Goal: Check status: Check status

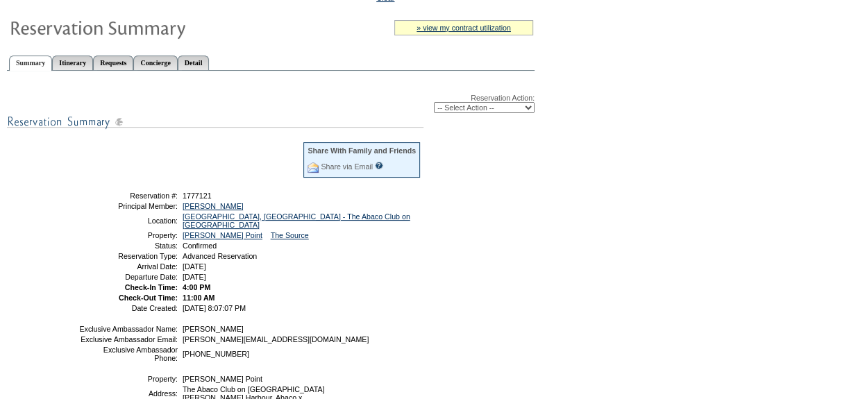
scroll to position [126, 0]
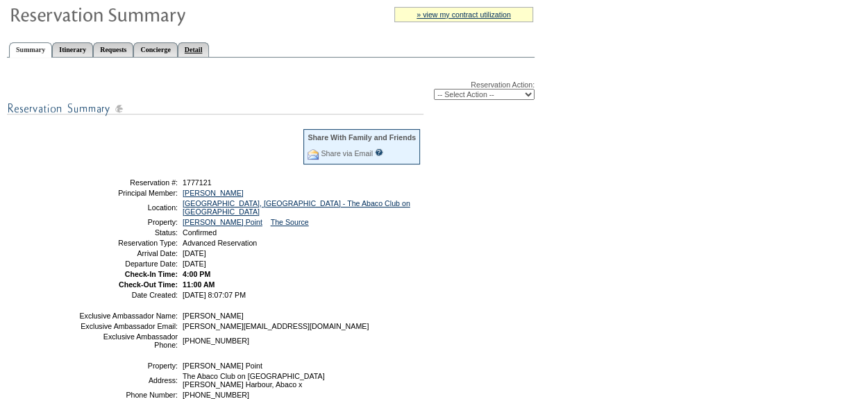
click at [210, 48] on link "Detail" at bounding box center [194, 49] width 32 height 15
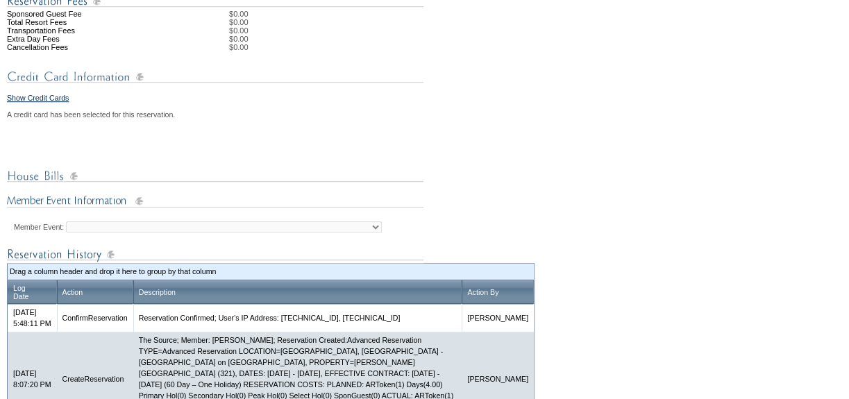
scroll to position [504, 0]
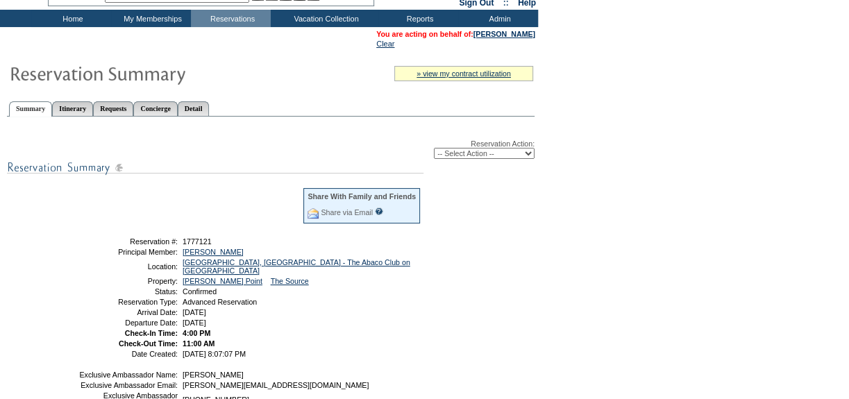
scroll to position [65, 0]
